Goal: Download file/media

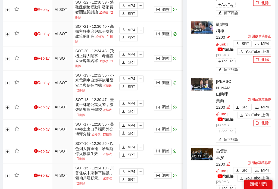
scroll to position [392, 0]
click at [267, 45] on span "MP4" at bounding box center [265, 44] width 8 height 6
click at [265, 104] on span "MP4" at bounding box center [265, 107] width 8 height 6
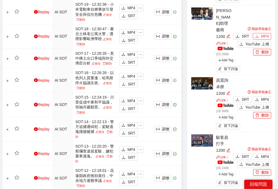
scroll to position [468, 0]
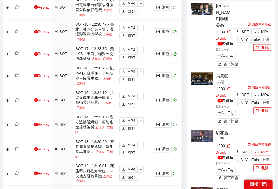
click at [263, 149] on span "MP4" at bounding box center [265, 152] width 8 height 6
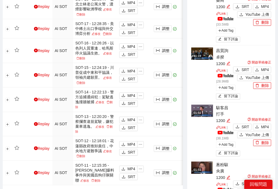
click at [263, 181] on span "MP4" at bounding box center [265, 184] width 8 height 6
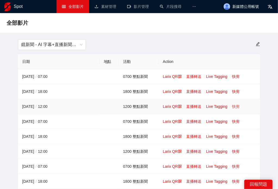
click at [238, 105] on link "快剪" at bounding box center [236, 106] width 8 height 4
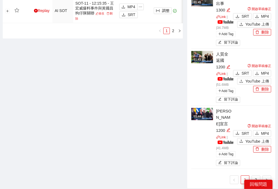
scroll to position [680, 0]
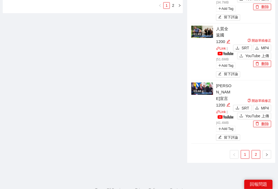
click at [256, 150] on link "2" at bounding box center [256, 154] width 8 height 8
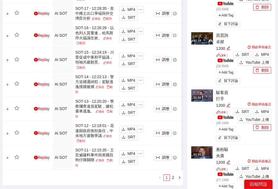
scroll to position [504, 0]
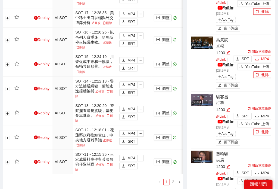
click at [260, 55] on button "MP4" at bounding box center [262, 58] width 18 height 7
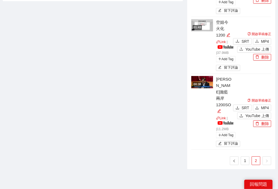
scroll to position [692, 0]
click at [245, 156] on link "1" at bounding box center [245, 160] width 8 height 8
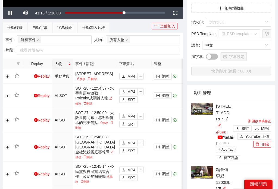
scroll to position [138, 0]
